Goal: Find specific page/section: Find specific page/section

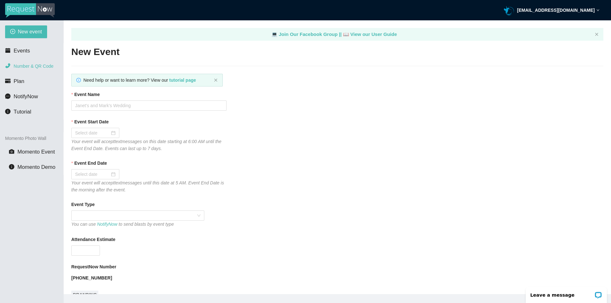
click at [31, 62] on li "Number & QR Code" at bounding box center [31, 66] width 63 height 13
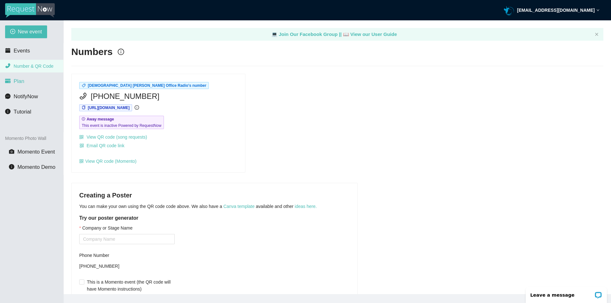
click at [26, 80] on li "Plan" at bounding box center [31, 81] width 63 height 13
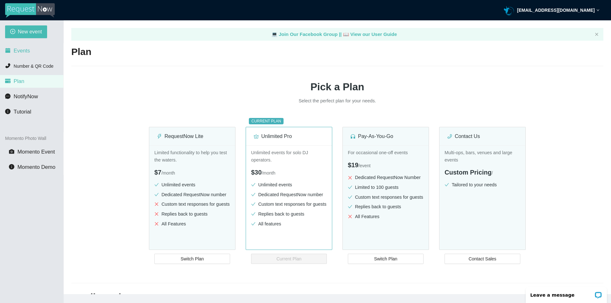
click at [33, 54] on li "Events" at bounding box center [31, 51] width 63 height 13
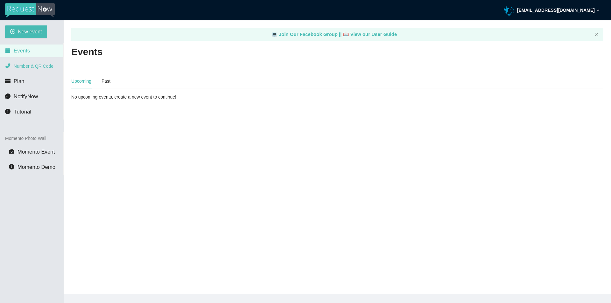
click at [38, 69] on li "Number & QR Code" at bounding box center [31, 66] width 63 height 13
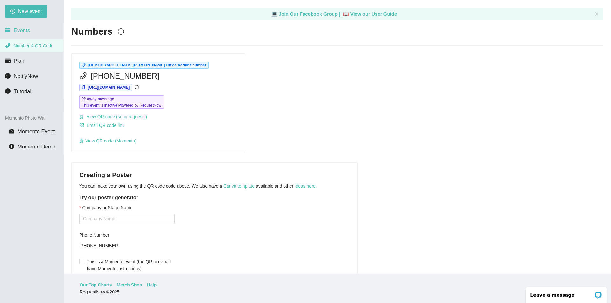
click at [33, 33] on li "Events" at bounding box center [31, 30] width 63 height 13
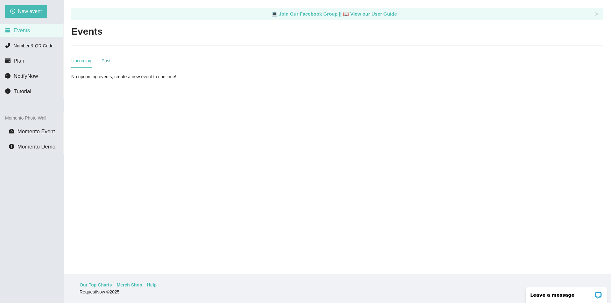
click at [104, 61] on div "Past" at bounding box center [106, 60] width 9 height 7
